Goal: Book appointment/travel/reservation

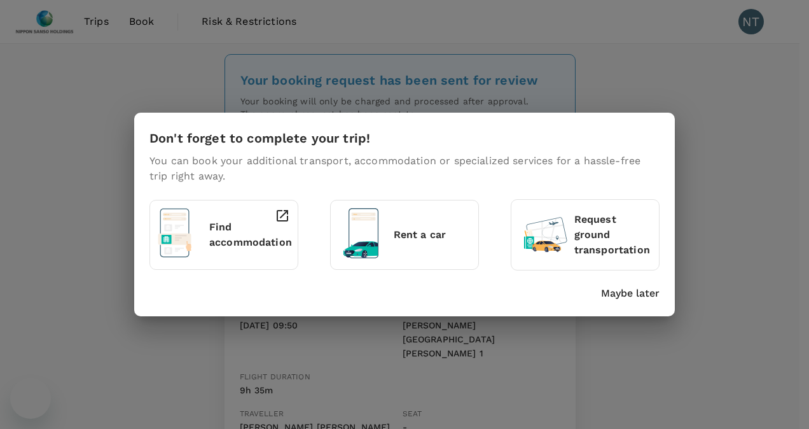
drag, startPoint x: 0, startPoint y: 0, endPoint x: 734, endPoint y: 171, distance: 753.8
click at [734, 171] on div "Don't forget to complete your trip! You can book your additional transport, acc…" at bounding box center [404, 214] width 809 height 429
click at [722, 129] on div "Don't forget to complete your trip! You can book your additional transport, acc…" at bounding box center [404, 214] width 809 height 429
click at [135, 127] on div "Don't forget to complete your trip! You can book your additional transport, acc…" at bounding box center [404, 215] width 541 height 204
click at [640, 75] on div "Don't forget to complete your trip! You can book your additional transport, acc…" at bounding box center [404, 214] width 809 height 429
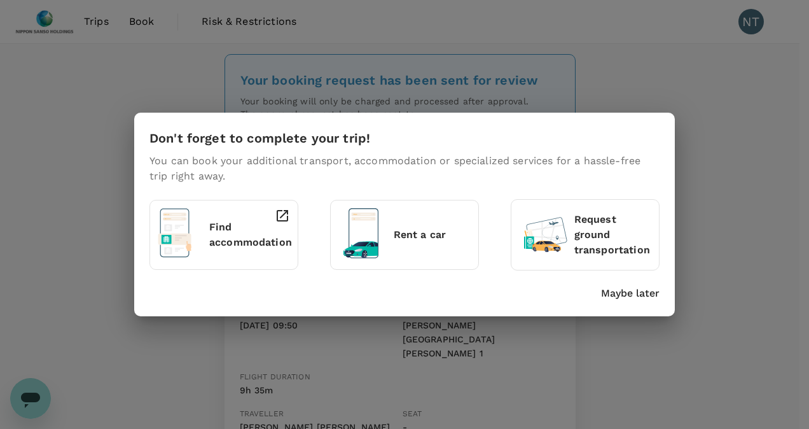
click at [654, 100] on div "Don't forget to complete your trip! You can book your additional transport, acc…" at bounding box center [404, 214] width 809 height 429
click at [741, 141] on div "Don't forget to complete your trip! You can book your additional transport, acc…" at bounding box center [404, 214] width 809 height 429
click at [450, 295] on div "Maybe later" at bounding box center [401, 291] width 515 height 20
click at [617, 291] on p "Maybe later" at bounding box center [630, 293] width 59 height 15
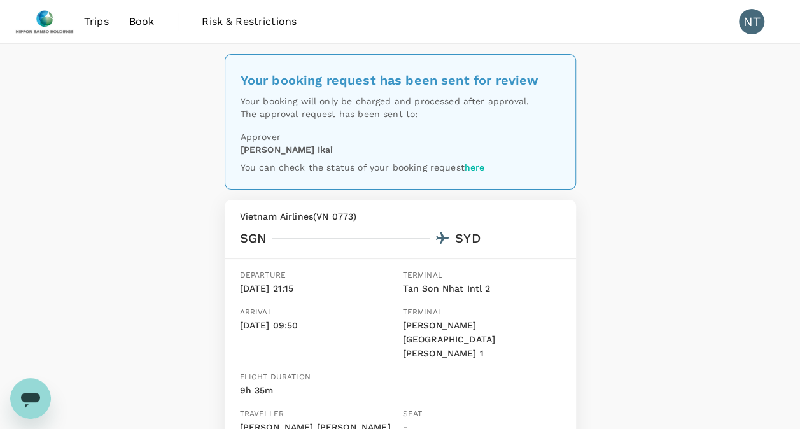
click at [137, 29] on link "Book" at bounding box center [142, 21] width 46 height 43
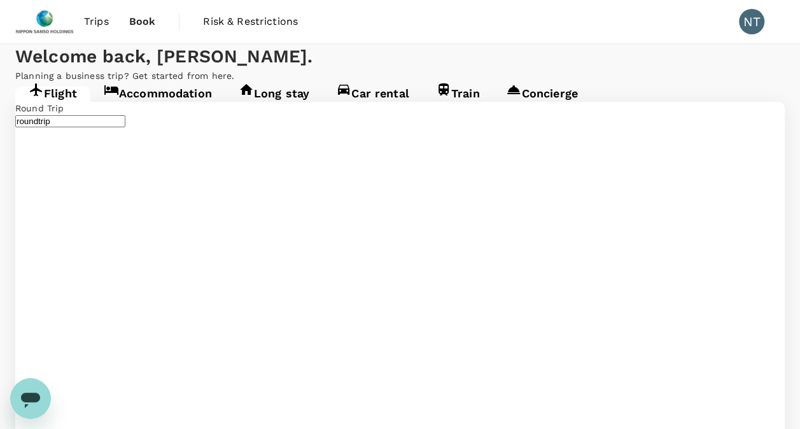
type input "Tan Son Nhat Intl (SGN)"
type input "[PERSON_NAME][GEOGRAPHIC_DATA][PERSON_NAME] (SYD)"
type input "Tan Son Nhat Intl (SGN)"
type input "[PERSON_NAME][GEOGRAPHIC_DATA][PERSON_NAME] (SYD)"
click at [181, 109] on link "Accommodation" at bounding box center [157, 98] width 135 height 23
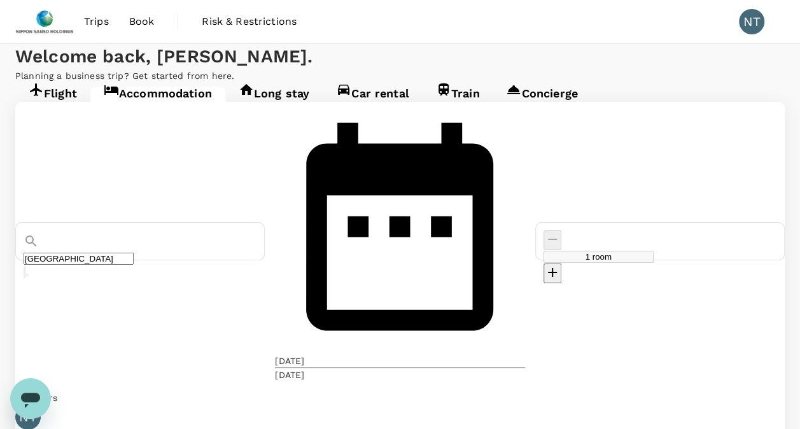
click at [560, 265] on icon "decrease" at bounding box center [552, 272] width 15 height 15
click at [560, 232] on icon "decrease" at bounding box center [552, 239] width 15 height 15
type input "1 room"
click at [134, 253] on input "[GEOGRAPHIC_DATA]" at bounding box center [79, 259] width 110 height 12
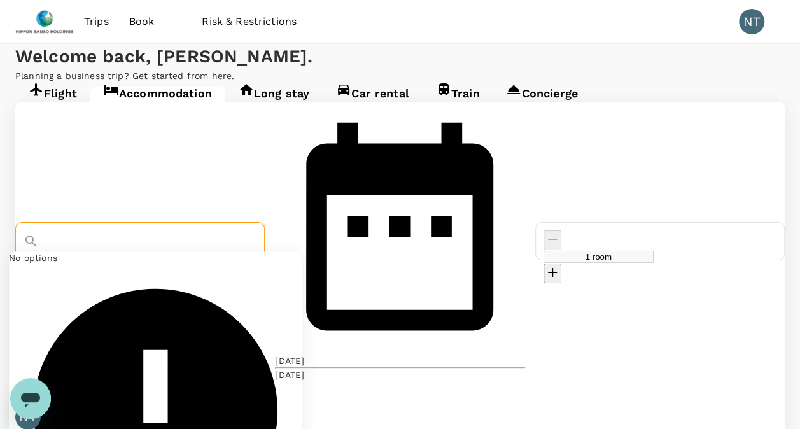
type input "m"
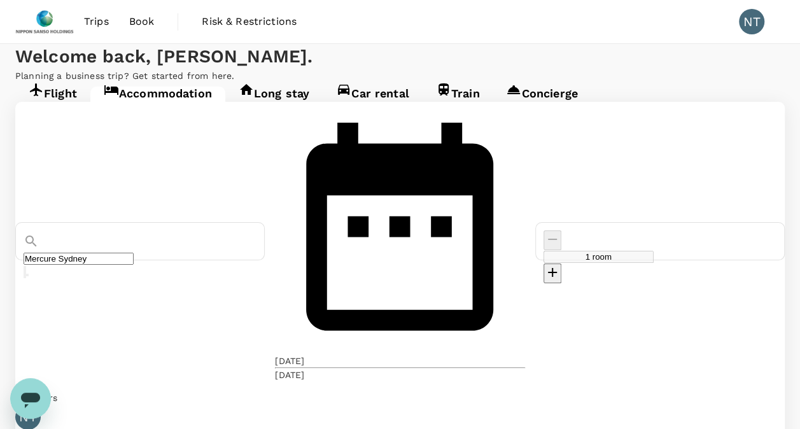
type input "Mercure Sydney"
click at [304, 368] on div "[DATE]" at bounding box center [289, 374] width 29 height 13
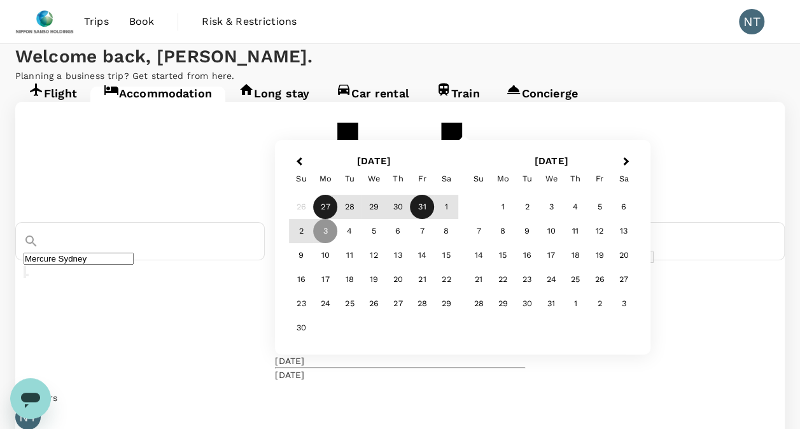
click at [435, 219] on div "31" at bounding box center [422, 207] width 24 height 24
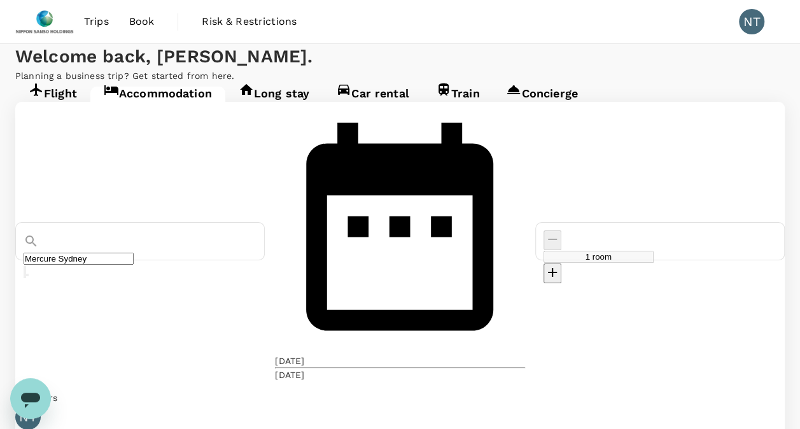
click at [304, 368] on div "[DATE]" at bounding box center [289, 374] width 29 height 13
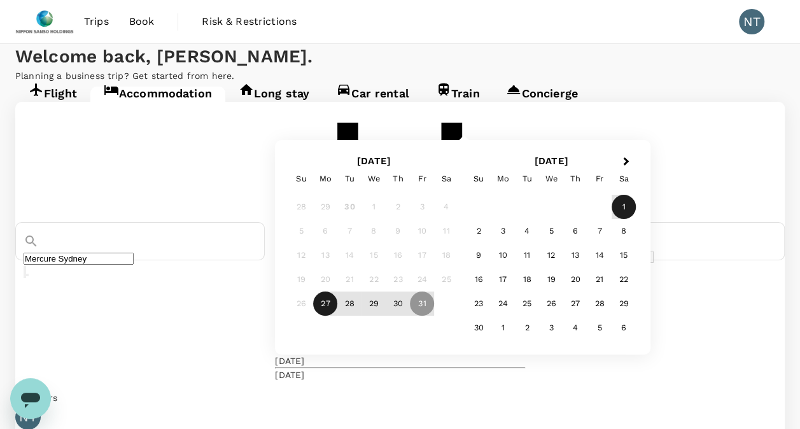
click at [636, 219] on div "1" at bounding box center [624, 207] width 24 height 24
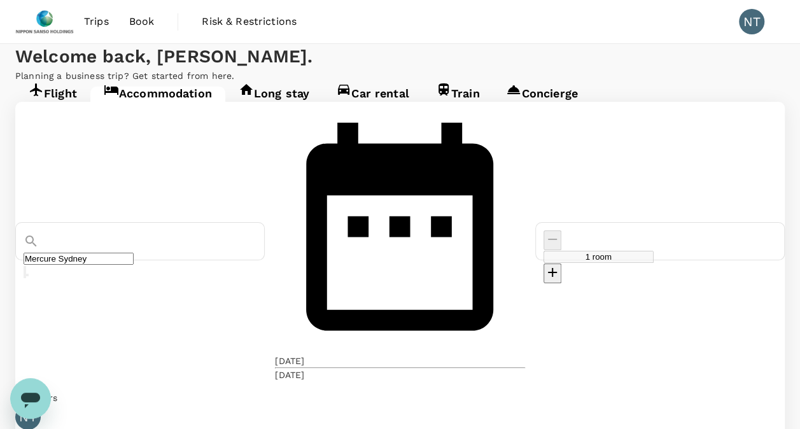
click at [304, 368] on div "[DATE]" at bounding box center [289, 374] width 29 height 13
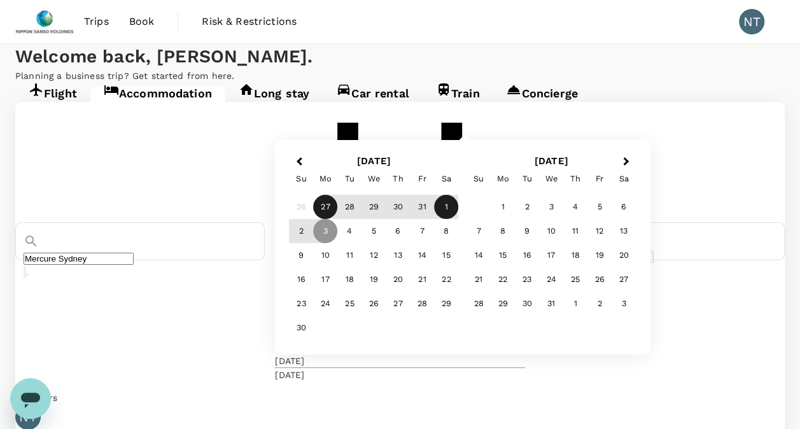
click at [459, 219] on div "1" at bounding box center [447, 207] width 24 height 24
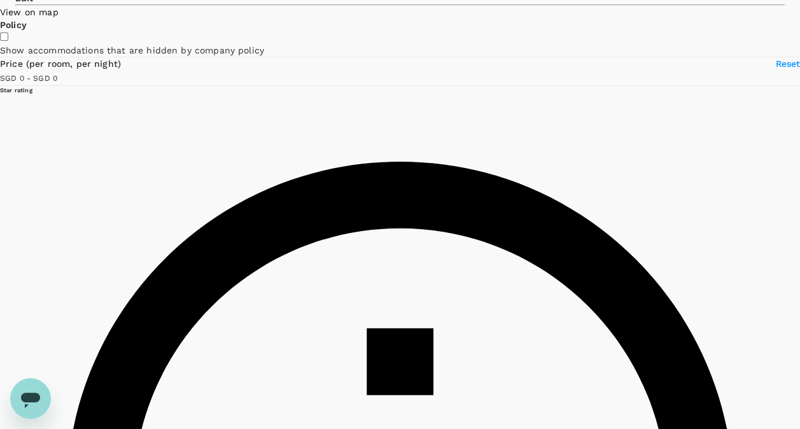
scroll to position [255, 0]
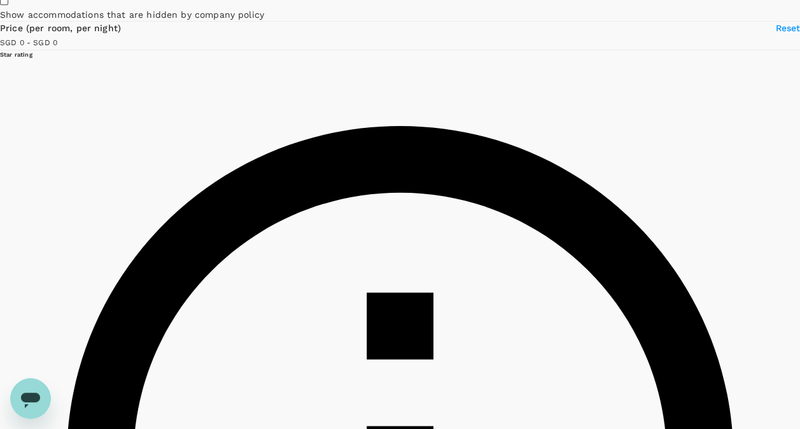
type input "500"
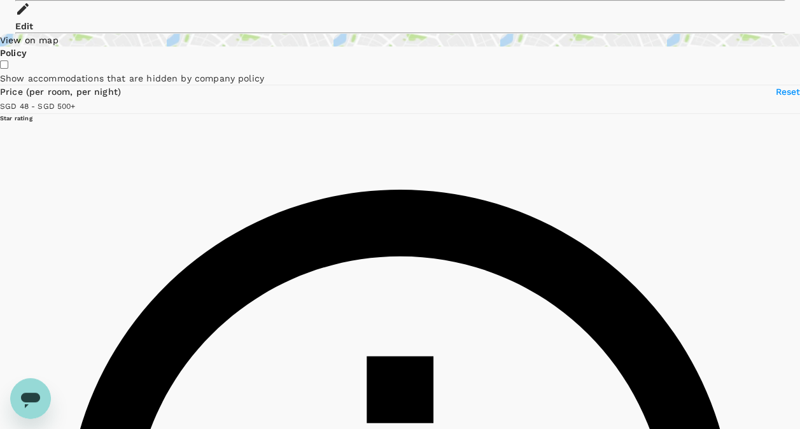
scroll to position [0, 0]
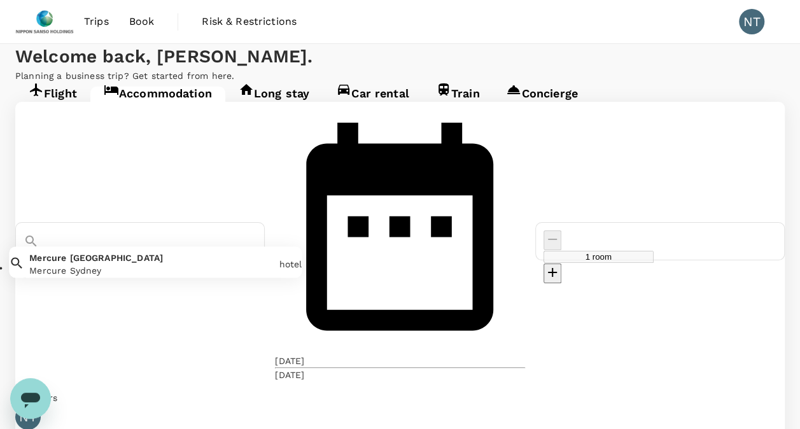
click at [134, 253] on input "Mercure Sydney" at bounding box center [79, 259] width 110 height 12
drag, startPoint x: 150, startPoint y: 204, endPoint x: 81, endPoint y: 198, distance: 69.0
click at [81, 230] on div "Mercure Sydney" at bounding box center [140, 253] width 233 height 47
click at [134, 253] on input "Mercure Sydney" at bounding box center [79, 259] width 110 height 12
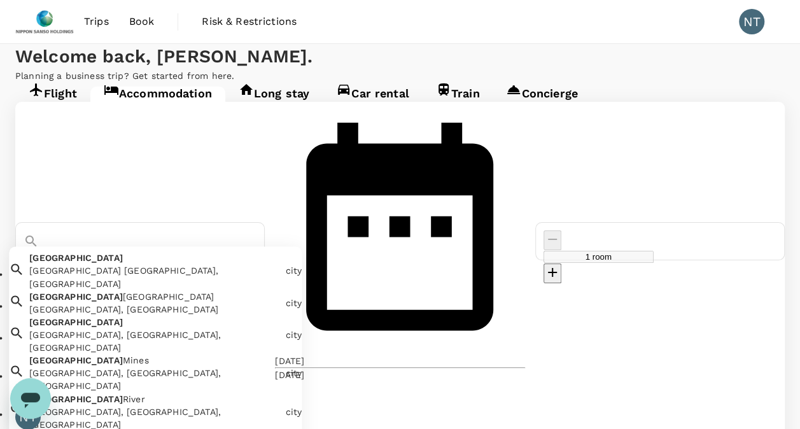
type input "Mercure Sydney"
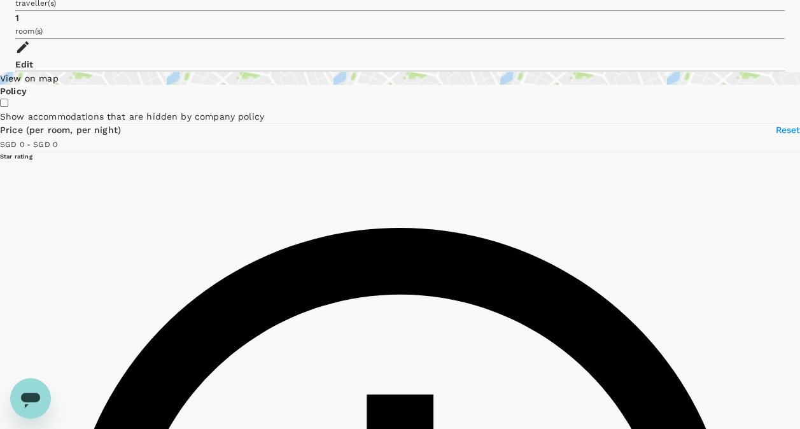
scroll to position [136, 0]
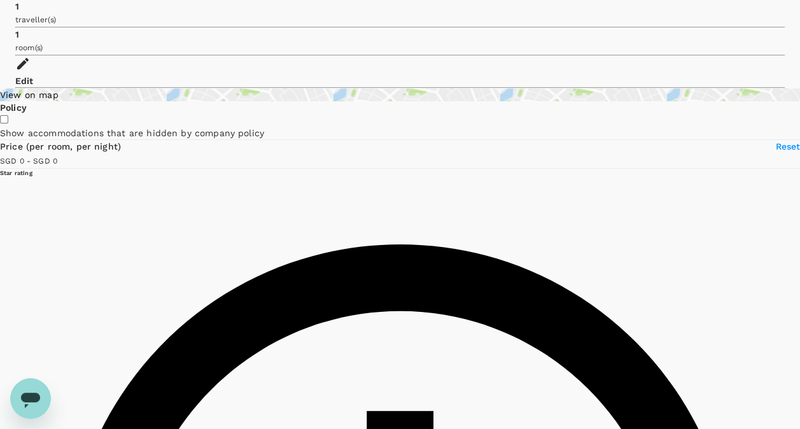
type input "500"
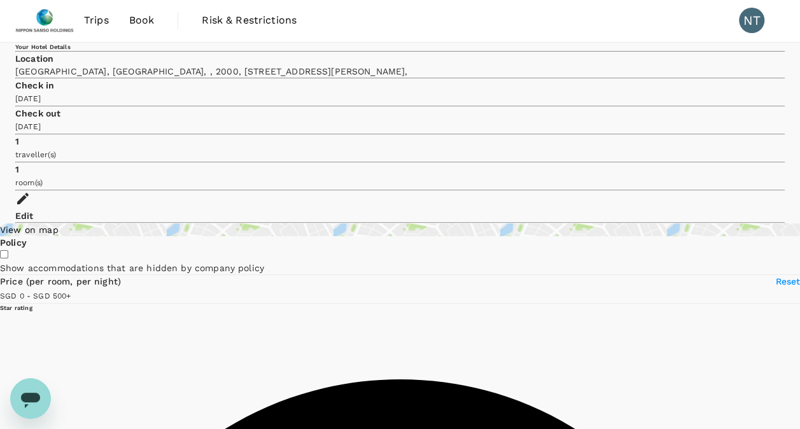
scroll to position [0, 0]
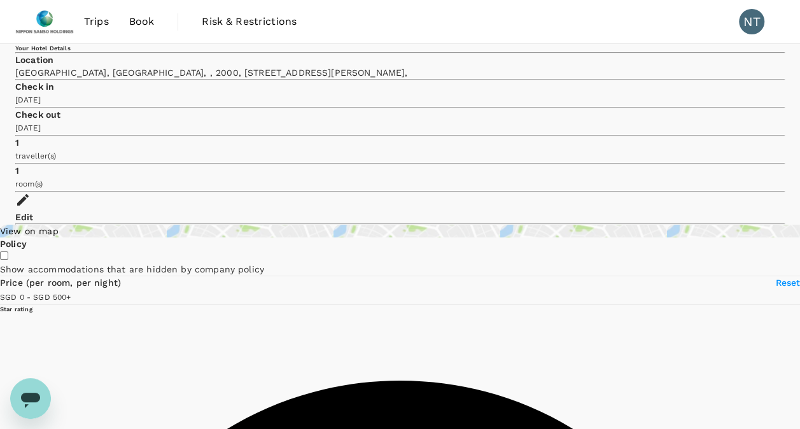
click at [145, 19] on span "Book" at bounding box center [141, 21] width 25 height 15
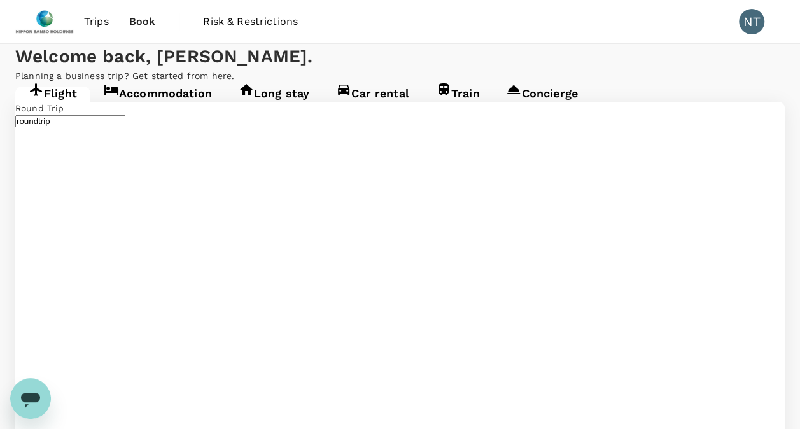
type input "Tan Son Nhat Intl (SGN)"
type input "[PERSON_NAME][GEOGRAPHIC_DATA][PERSON_NAME] (SYD)"
type input "Tan Son Nhat Intl (SGN)"
type input "[PERSON_NAME][GEOGRAPHIC_DATA][PERSON_NAME] (SYD)"
click at [188, 109] on link "Accommodation" at bounding box center [157, 98] width 135 height 23
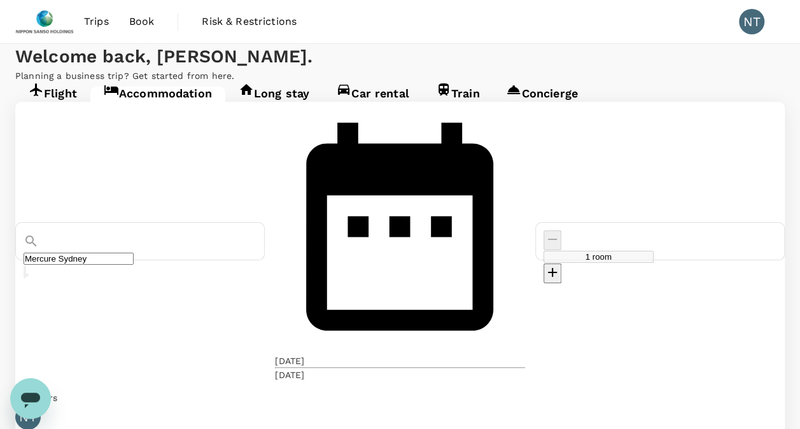
click at [155, 222] on div "Mercure Sydney" at bounding box center [139, 241] width 249 height 38
click at [134, 253] on input "Mercure Sydney" at bounding box center [79, 259] width 110 height 12
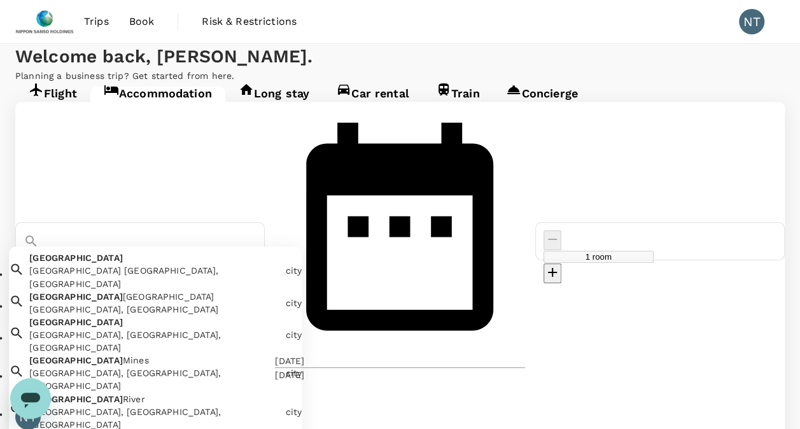
click at [158, 247] on div "[GEOGRAPHIC_DATA] [GEOGRAPHIC_DATA] [GEOGRAPHIC_DATA], [GEOGRAPHIC_DATA]" at bounding box center [152, 268] width 256 height 43
type input "[GEOGRAPHIC_DATA]"
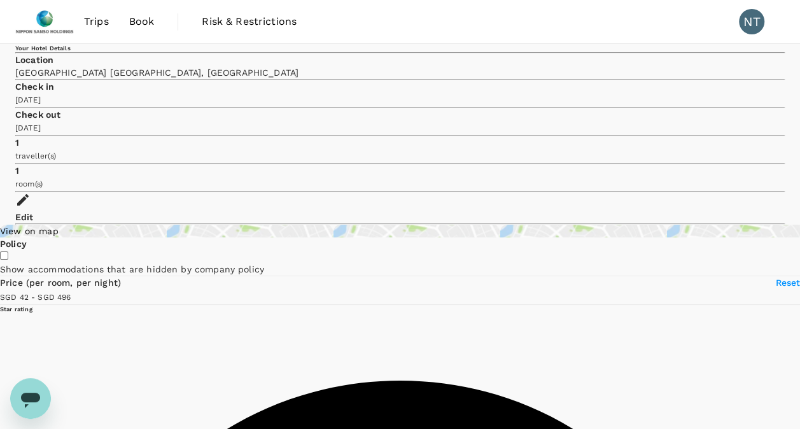
type input "495.55"
type input "41.49"
type input "496.49"
type input "34.49"
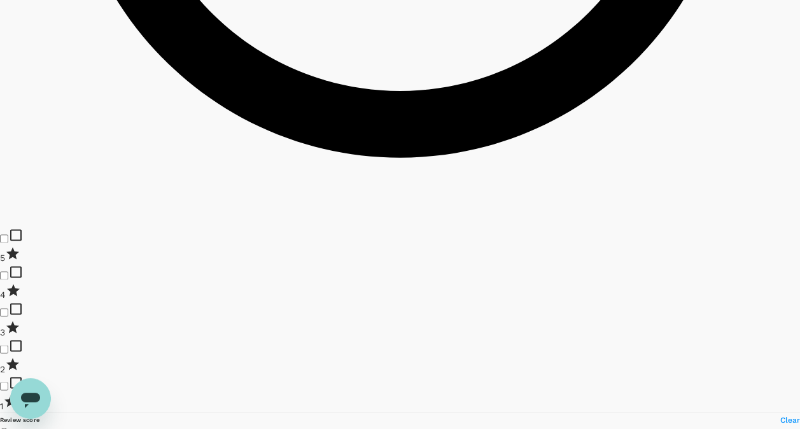
scroll to position [891, 0]
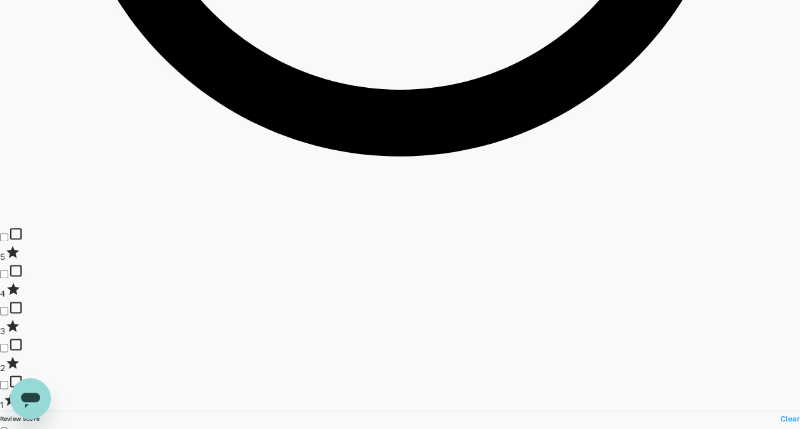
type input "499.49"
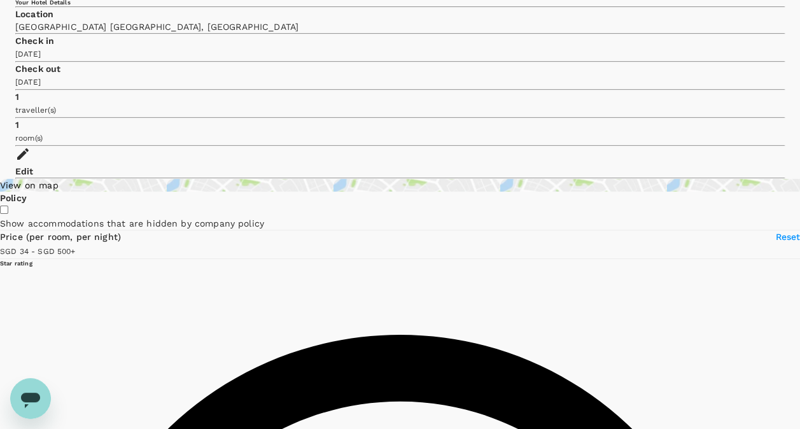
scroll to position [0, 0]
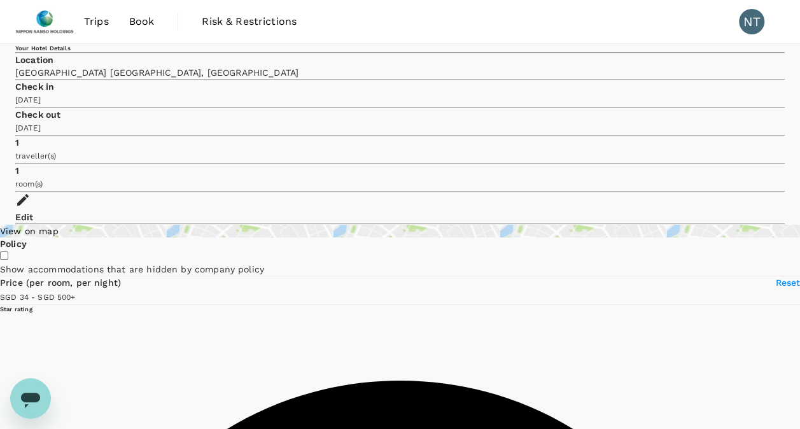
click at [743, 211] on div "Edit" at bounding box center [399, 217] width 769 height 13
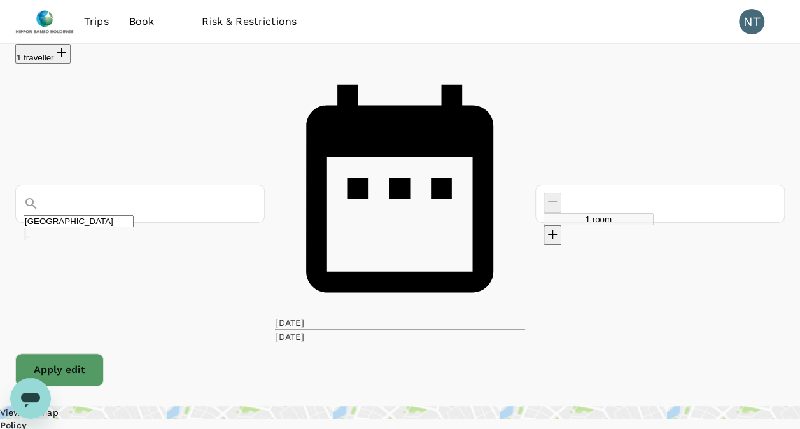
click at [304, 316] on div "[DATE]" at bounding box center [289, 322] width 29 height 13
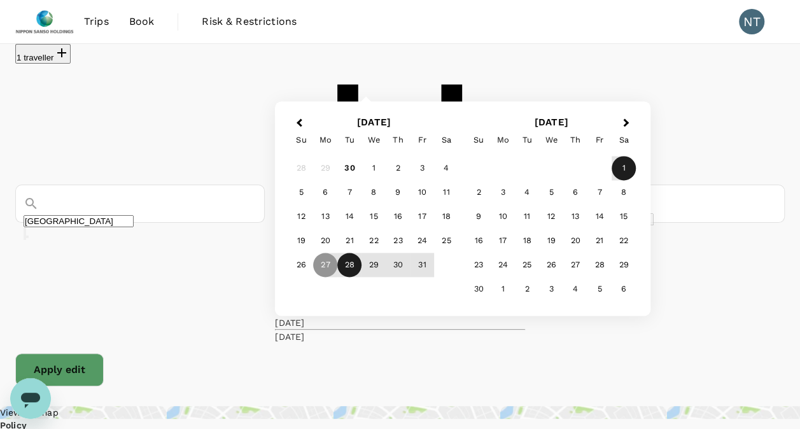
click at [362, 277] on div "28" at bounding box center [350, 265] width 24 height 24
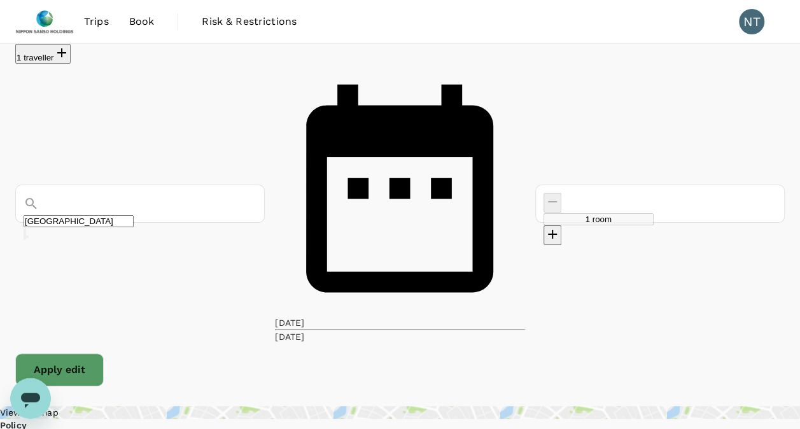
click at [762, 353] on div "Apply edit" at bounding box center [399, 369] width 769 height 33
click at [104, 353] on button "Apply edit" at bounding box center [59, 369] width 88 height 33
type input "[GEOGRAPHIC_DATA]"
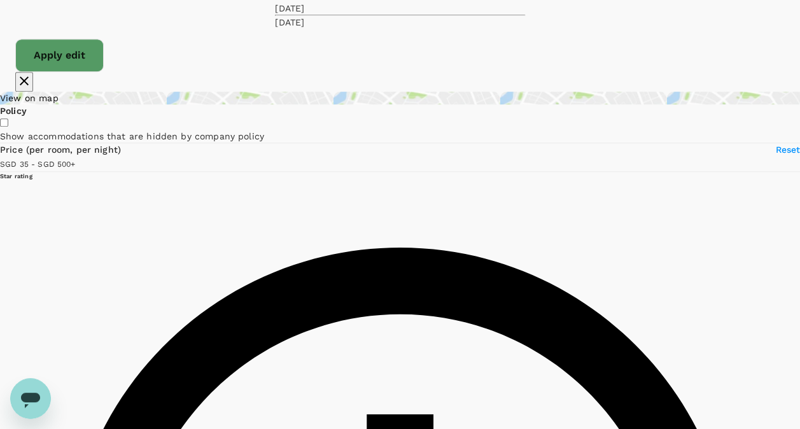
scroll to position [382, 0]
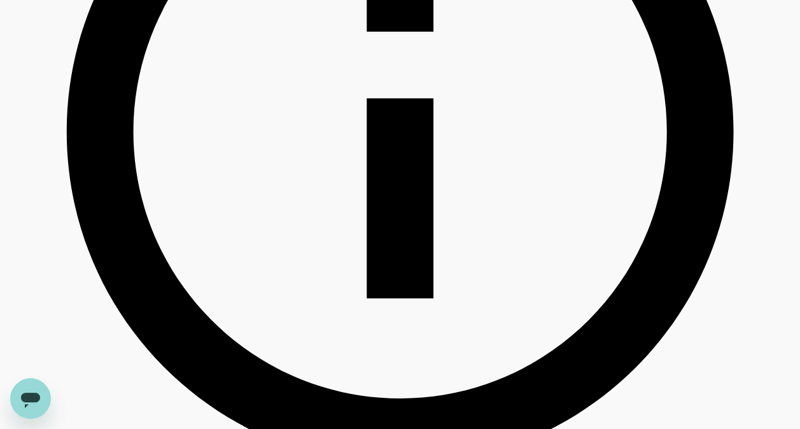
type input "499.35"
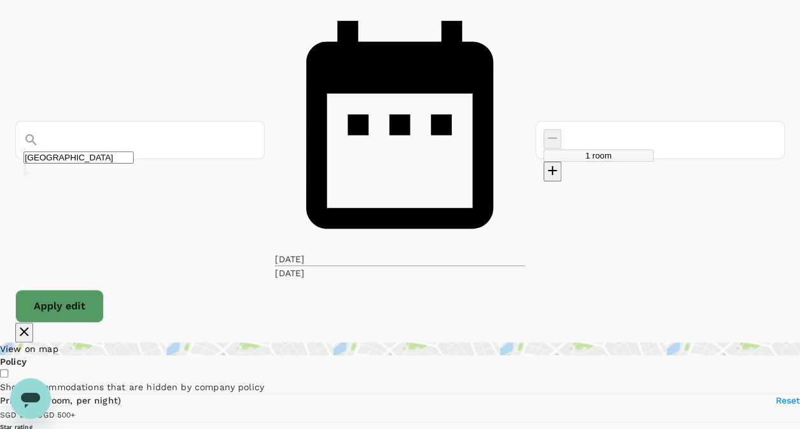
scroll to position [0, 0]
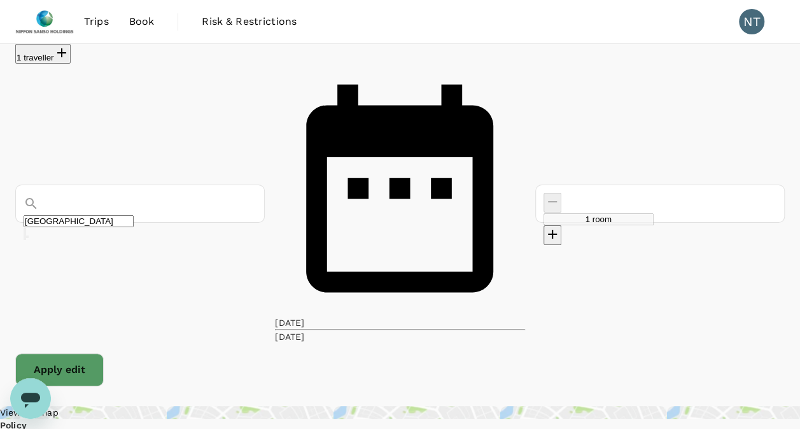
click at [154, 193] on div "[GEOGRAPHIC_DATA]" at bounding box center [140, 216] width 233 height 47
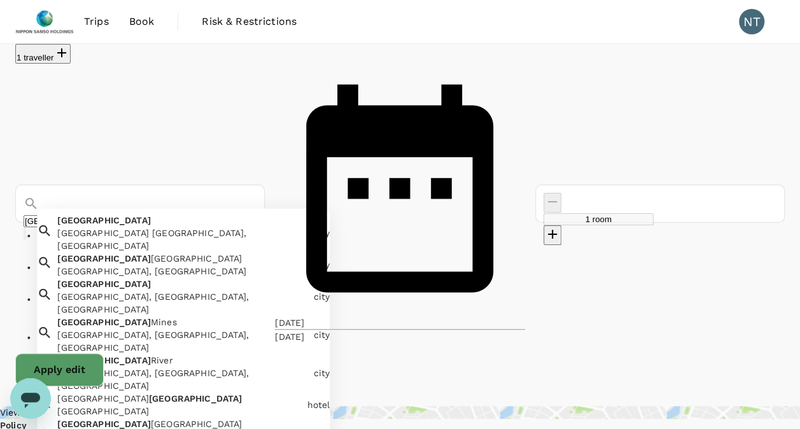
click at [134, 215] on input "[GEOGRAPHIC_DATA]" at bounding box center [79, 221] width 110 height 12
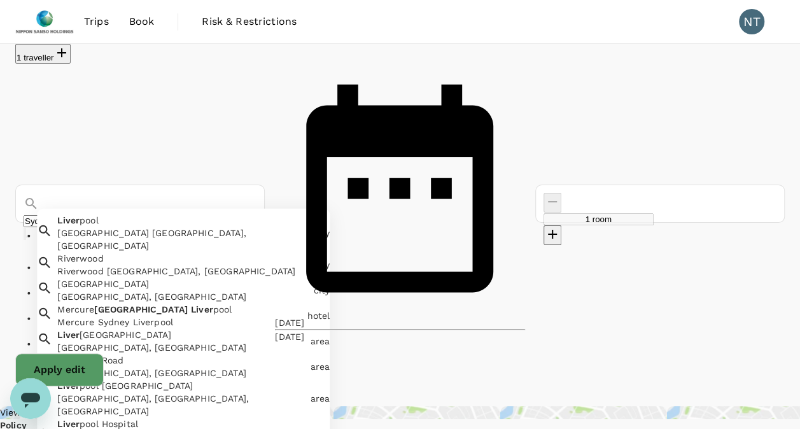
click at [153, 315] on div "Mercure Sydney Liverpool" at bounding box center [179, 321] width 244 height 13
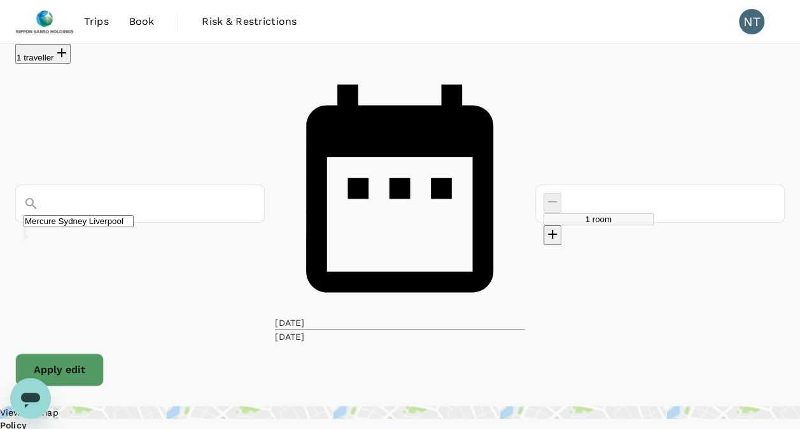
type input "Mercure Sydney Liverpool"
click at [104, 353] on button "Apply edit" at bounding box center [59, 369] width 88 height 33
type input "171"
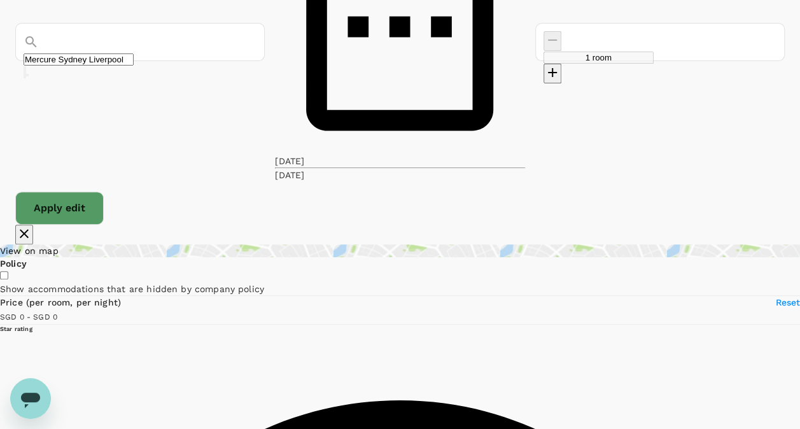
scroll to position [191, 0]
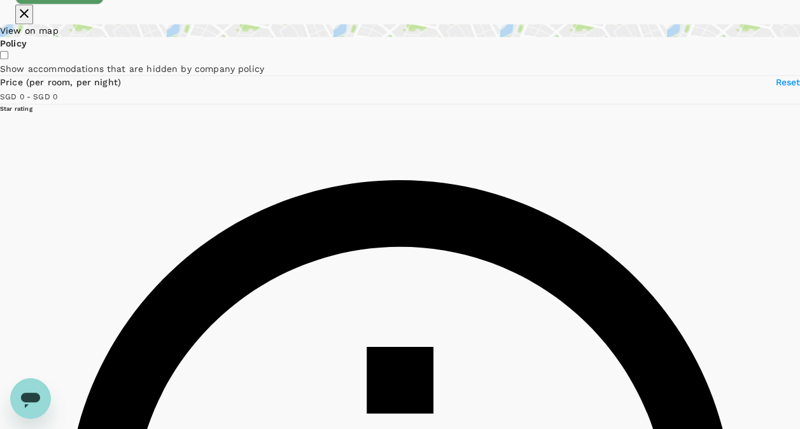
scroll to position [573, 0]
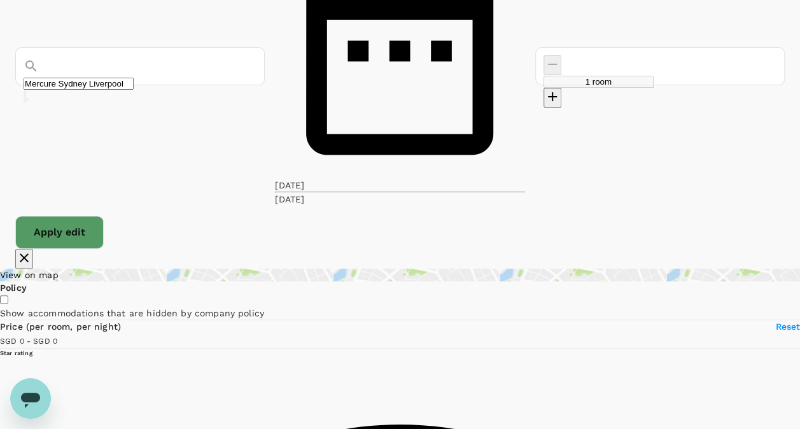
scroll to position [127, 0]
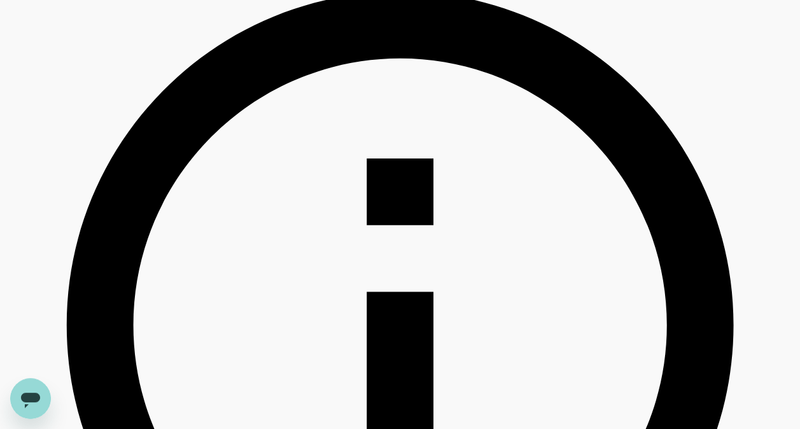
scroll to position [574, 0]
